Goal: Information Seeking & Learning: Find specific fact

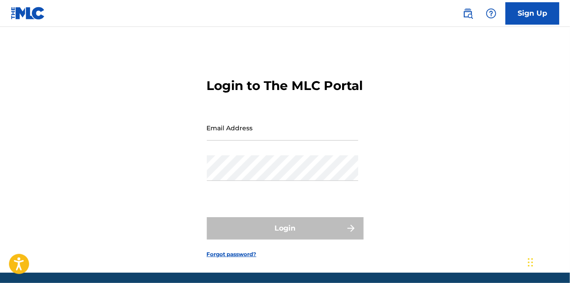
click at [259, 141] on input "Email Address" at bounding box center [282, 128] width 151 height 26
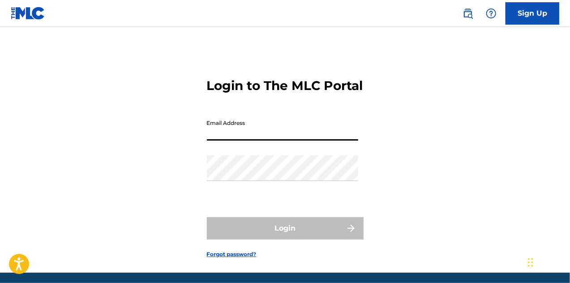
type input "[EMAIL_ADDRESS][DOMAIN_NAME]"
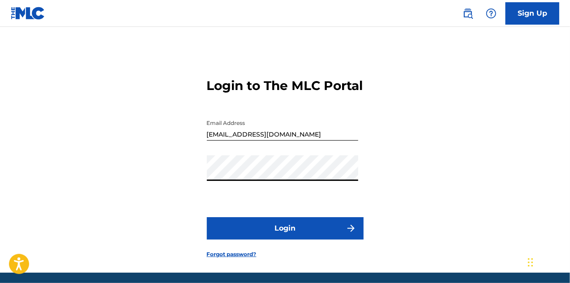
click at [207, 6] on nav "Sign Up" at bounding box center [285, 13] width 570 height 27
click at [248, 238] on button "Login" at bounding box center [285, 228] width 157 height 22
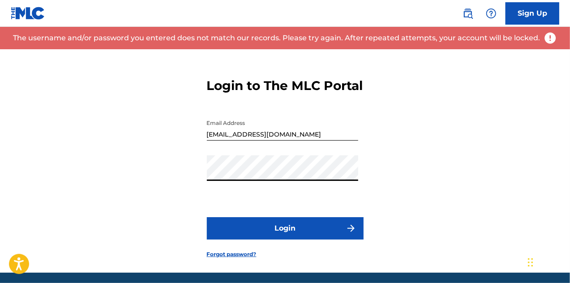
click at [183, 193] on div "Login to The MLC Portal Email Address [EMAIL_ADDRESS][DOMAIN_NAME] Password Log…" at bounding box center [285, 161] width 570 height 224
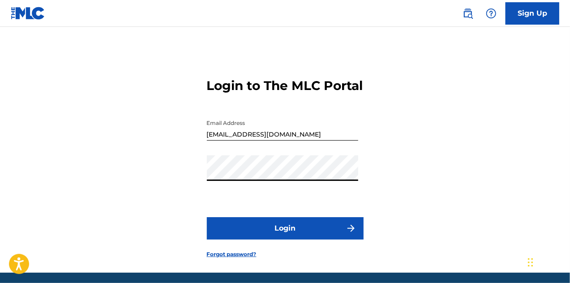
click at [262, 240] on button "Login" at bounding box center [285, 228] width 157 height 22
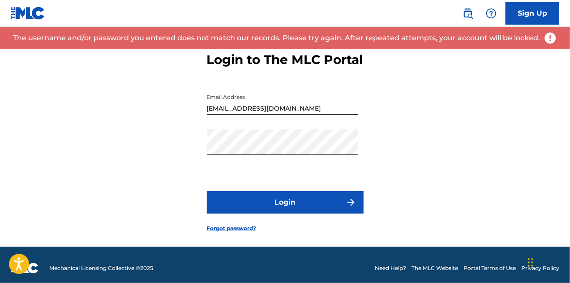
scroll to position [48, 0]
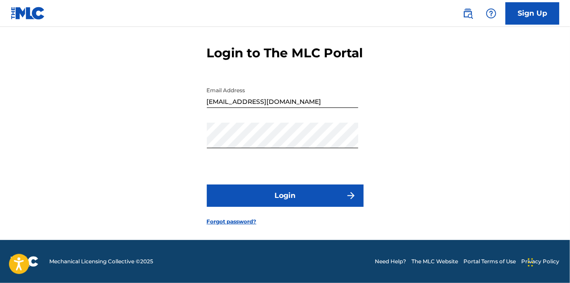
click at [467, 10] on img at bounding box center [468, 13] width 11 height 11
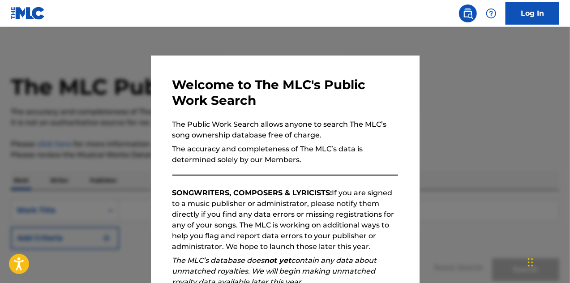
scroll to position [126, 0]
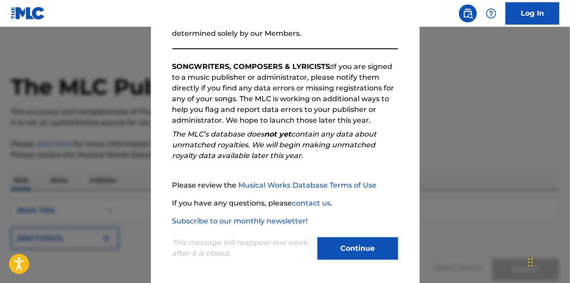
click at [345, 243] on button "Continue" at bounding box center [358, 248] width 81 height 22
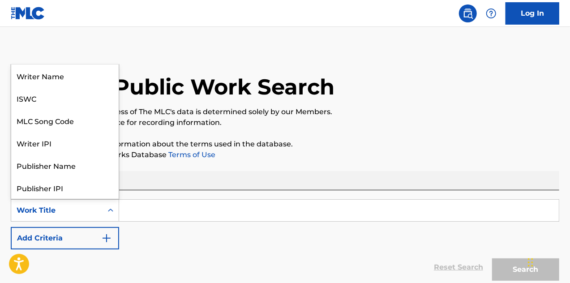
click at [81, 217] on div "Work Title" at bounding box center [56, 210] width 91 height 17
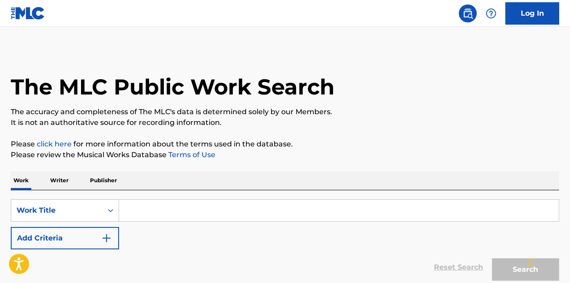
click at [138, 209] on input "Search Form" at bounding box center [339, 211] width 440 height 22
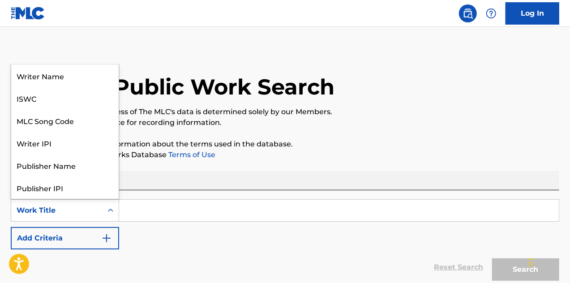
click at [90, 215] on div "Work Title" at bounding box center [57, 210] width 81 height 11
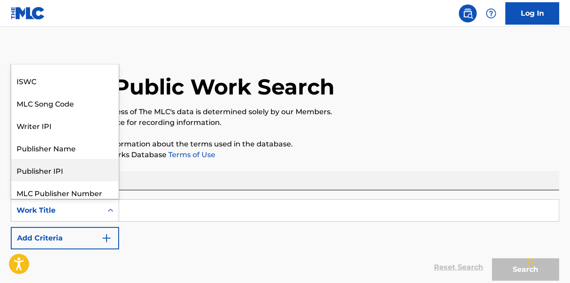
scroll to position [0, 0]
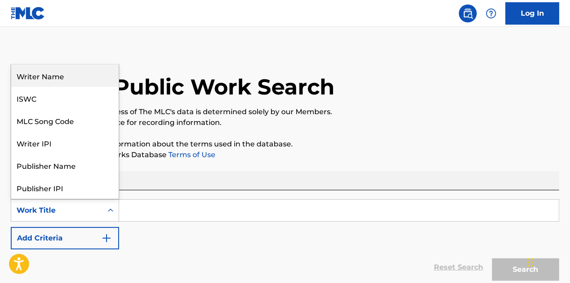
click at [67, 74] on div "Writer Name" at bounding box center [65, 76] width 108 height 22
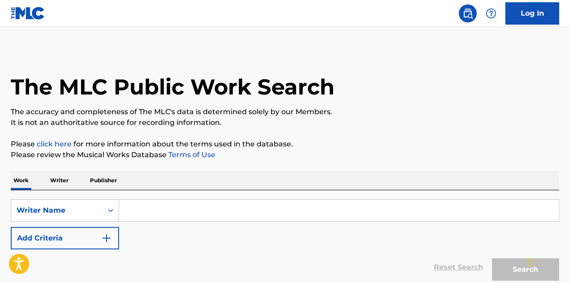
click at [218, 212] on input "Search Form" at bounding box center [339, 211] width 440 height 22
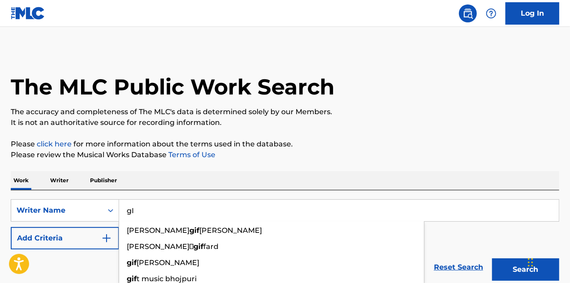
type input "g"
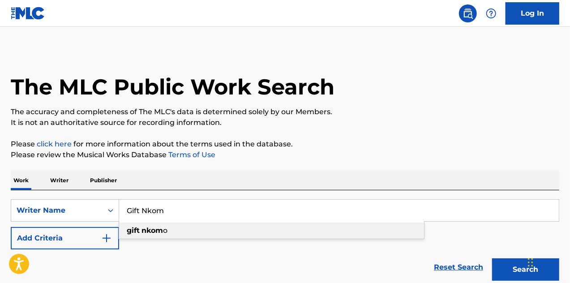
click at [191, 227] on div "gift nkom o" at bounding box center [271, 231] width 305 height 16
type input "gift [PERSON_NAME]"
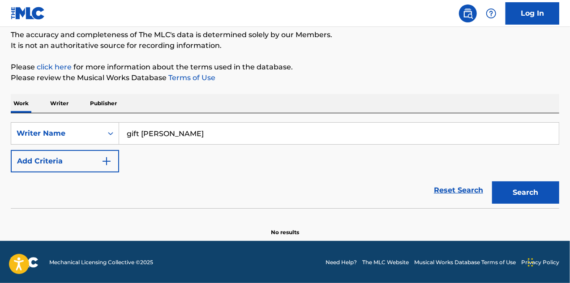
scroll to position [78, 0]
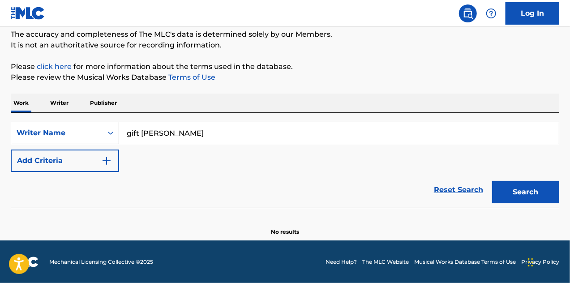
click at [517, 187] on button "Search" at bounding box center [525, 192] width 67 height 22
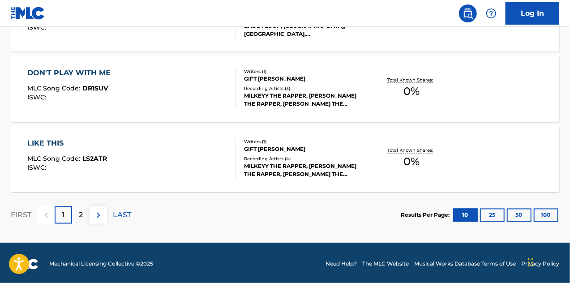
scroll to position [810, 0]
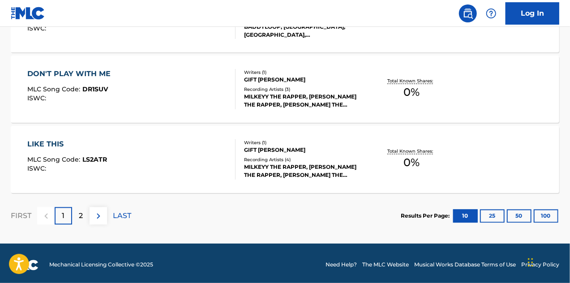
click at [521, 212] on button "50" at bounding box center [519, 216] width 25 height 13
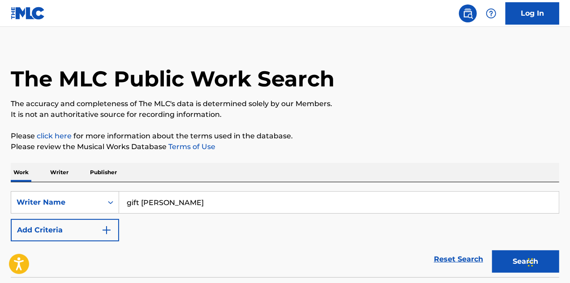
scroll to position [0, 0]
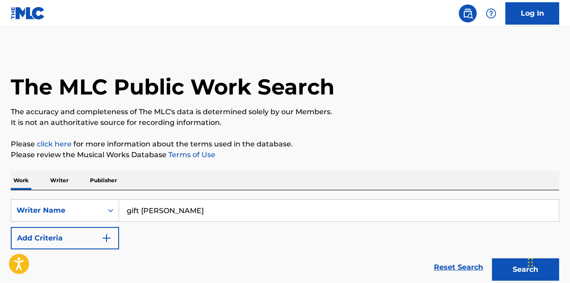
click at [56, 175] on p "Writer" at bounding box center [59, 180] width 24 height 19
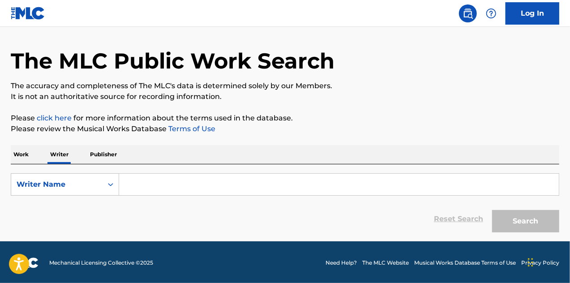
scroll to position [27, 0]
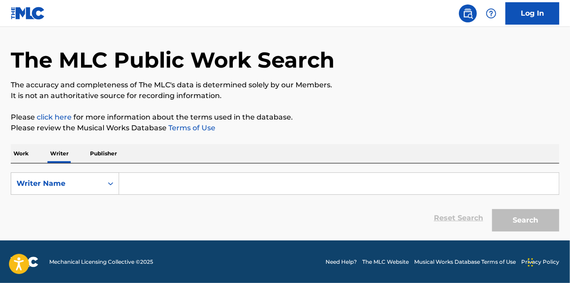
click at [105, 153] on p "Publisher" at bounding box center [103, 153] width 32 height 19
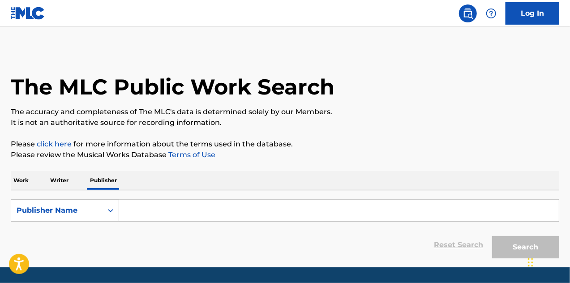
click at [50, 184] on p "Writer" at bounding box center [59, 180] width 24 height 19
click at [146, 213] on input "Search Form" at bounding box center [339, 211] width 440 height 22
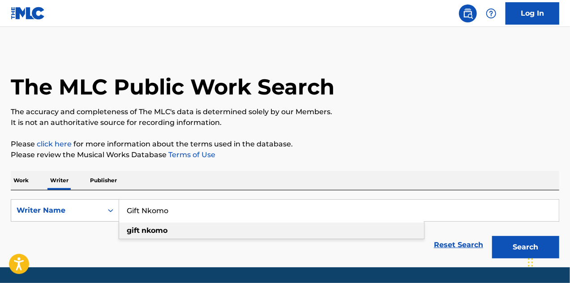
click at [151, 225] on div "gift [PERSON_NAME]" at bounding box center [271, 231] width 305 height 16
type input "gift [PERSON_NAME]"
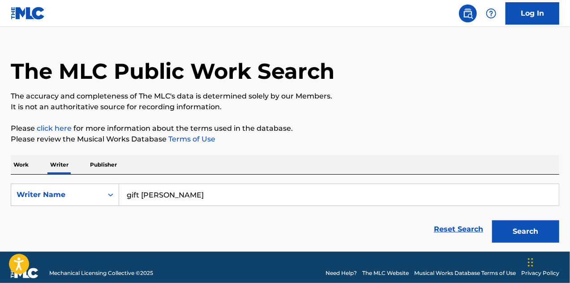
scroll to position [27, 0]
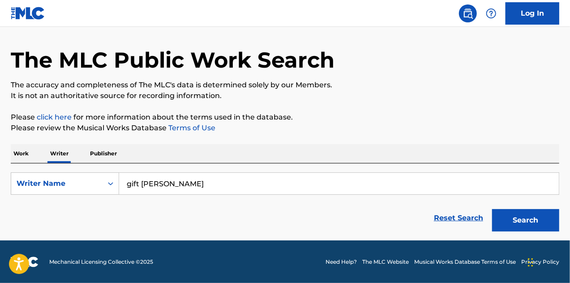
click at [508, 222] on button "Search" at bounding box center [525, 220] width 67 height 22
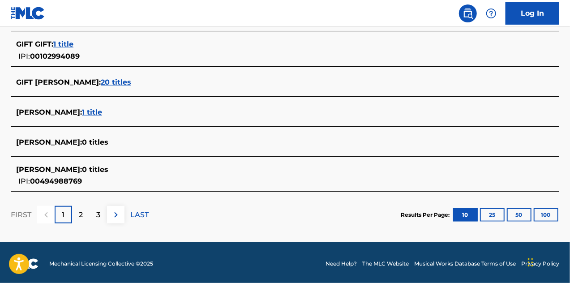
scroll to position [398, 0]
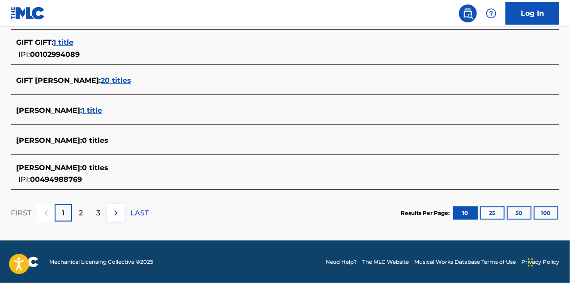
click at [101, 78] on span "20 titles" at bounding box center [116, 80] width 30 height 9
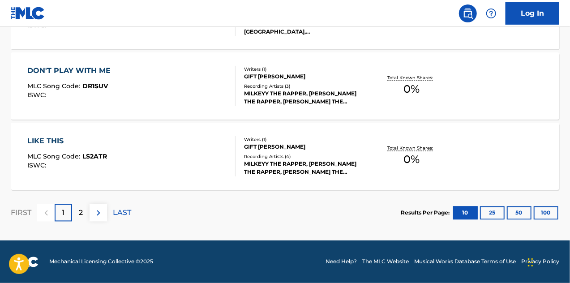
scroll to position [807, 0]
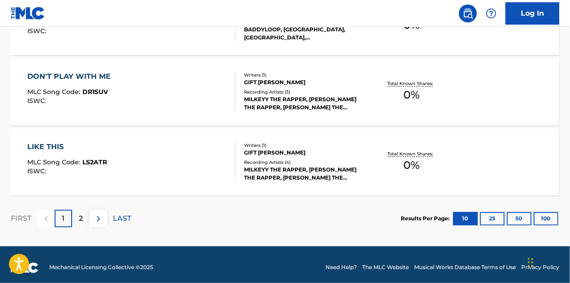
click at [543, 215] on button "100" at bounding box center [546, 218] width 25 height 13
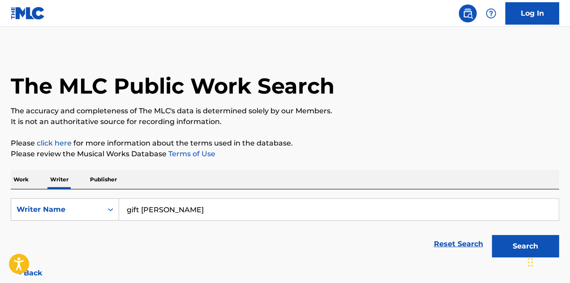
scroll to position [0, 0]
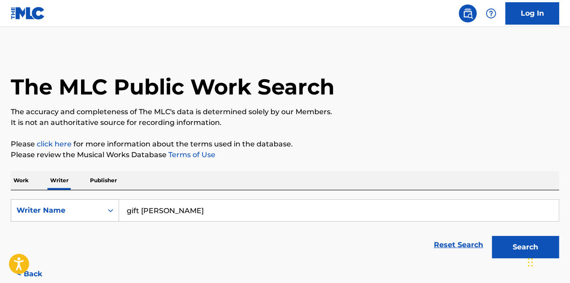
click at [469, 14] on img at bounding box center [468, 13] width 11 height 11
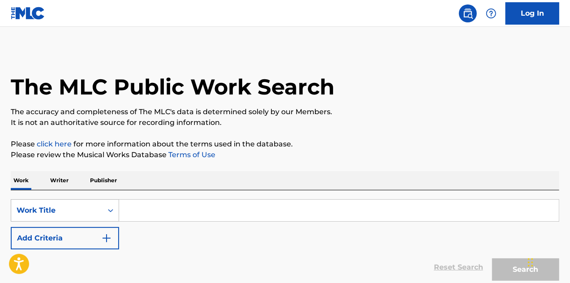
click at [93, 207] on div "Work Title" at bounding box center [57, 210] width 81 height 11
click at [220, 29] on main "The MLC Public Work Search The accuracy and completeness of The MLC's data is d…" at bounding box center [285, 172] width 570 height 291
